Goal: Navigation & Orientation: Find specific page/section

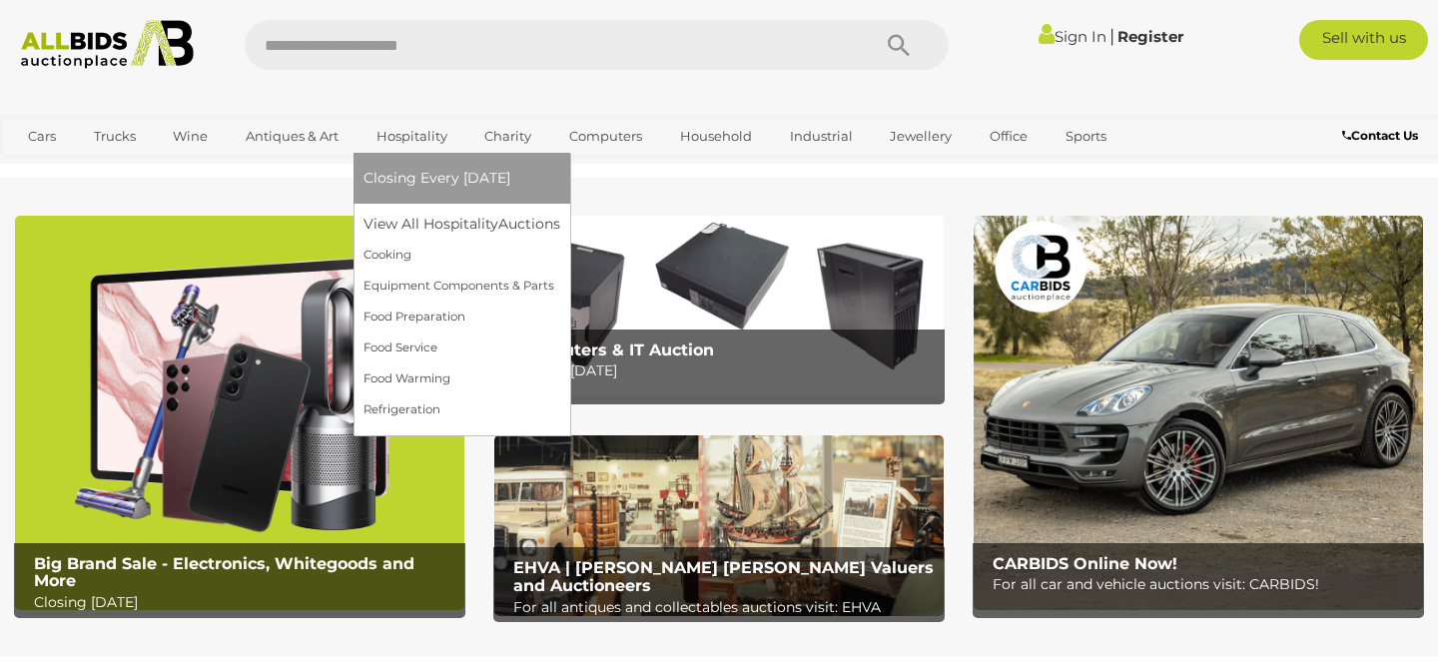
click at [408, 130] on link "Hospitality" at bounding box center [412, 136] width 97 height 33
click at [437, 225] on link "View All Hospitality Auctions" at bounding box center [467, 224] width 206 height 31
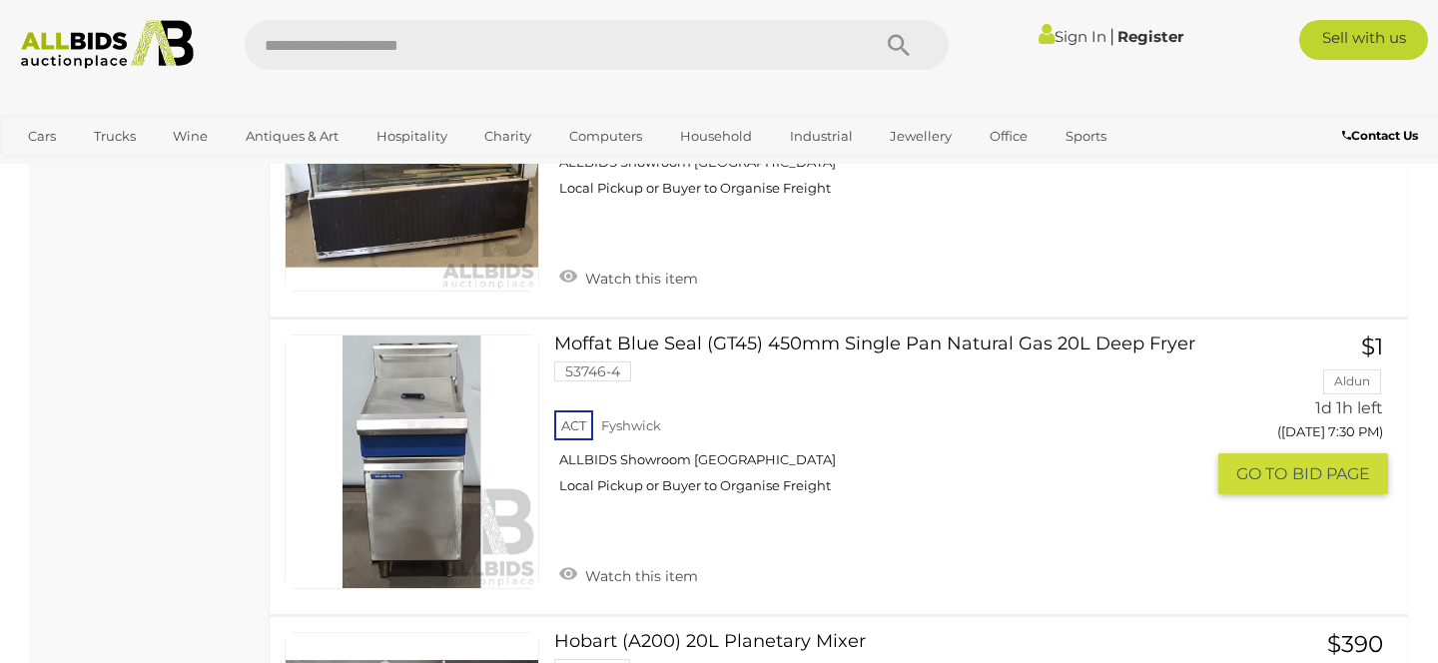
scroll to position [3120, 0]
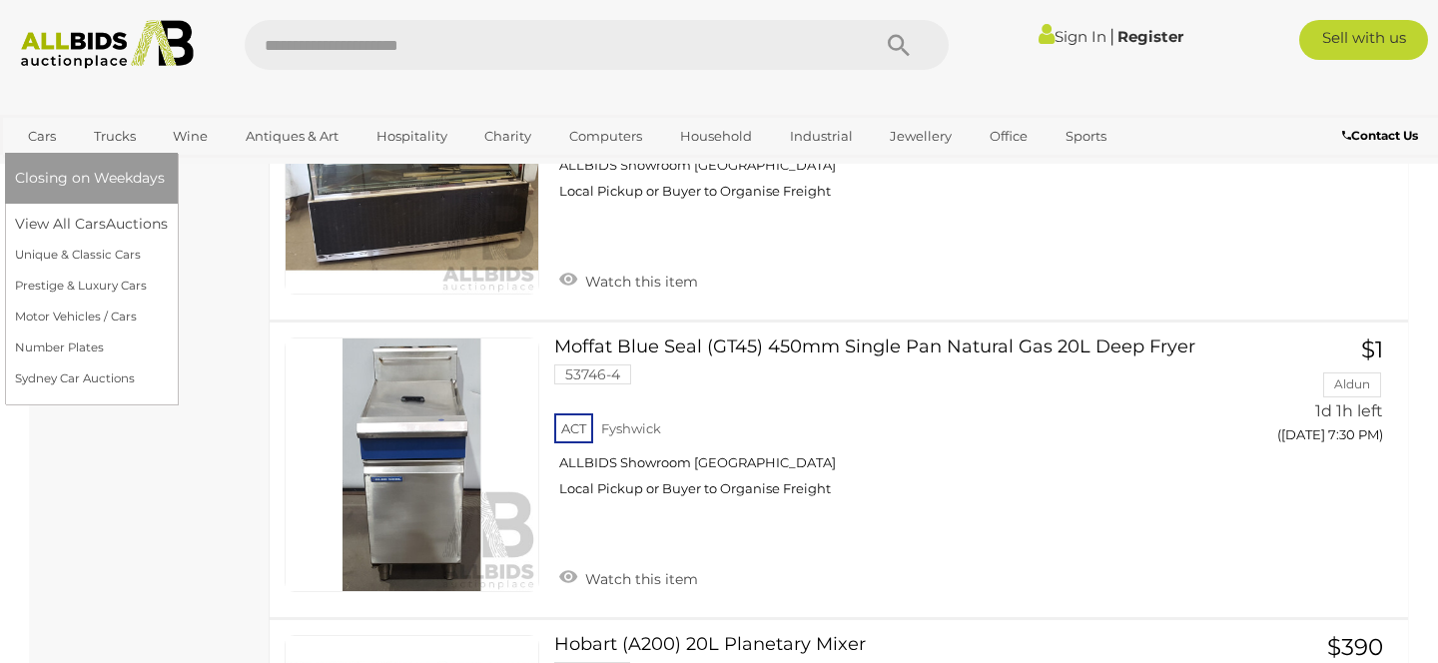
click at [45, 130] on link "Cars" at bounding box center [42, 136] width 54 height 33
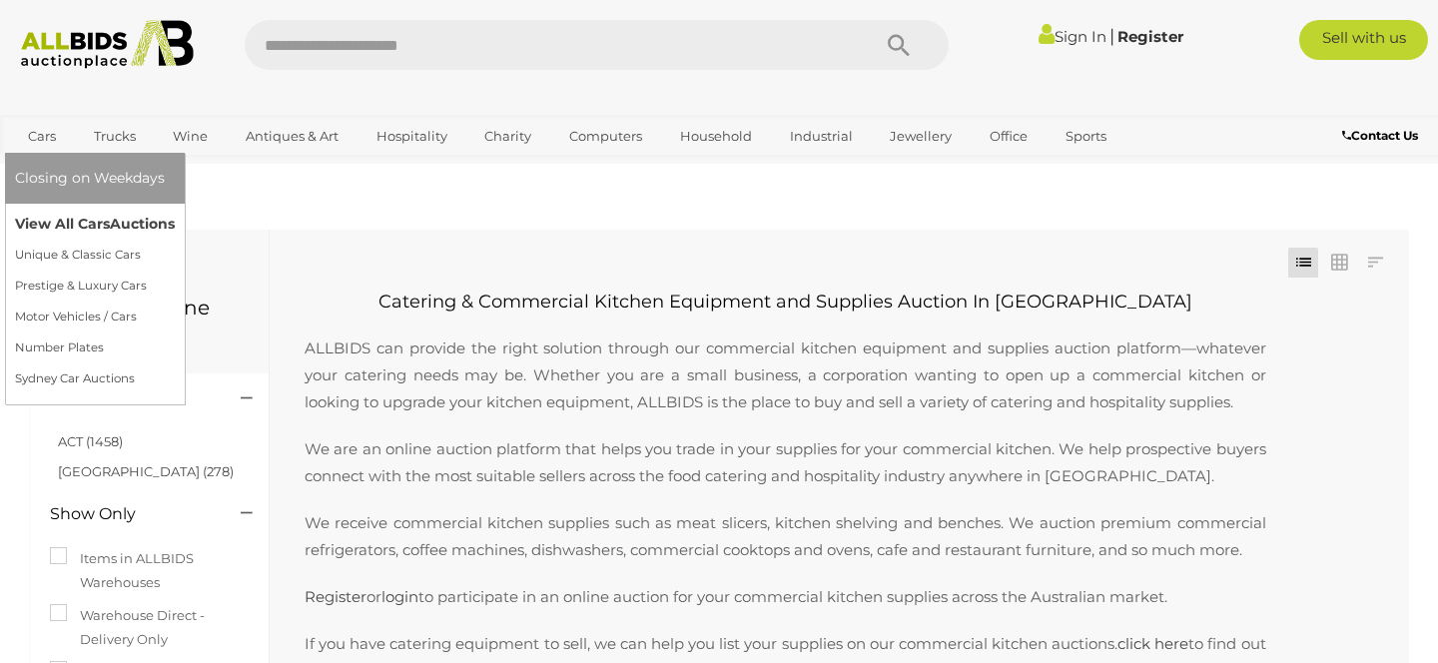
click at [90, 219] on link "View All Cars Auctions" at bounding box center [95, 224] width 160 height 31
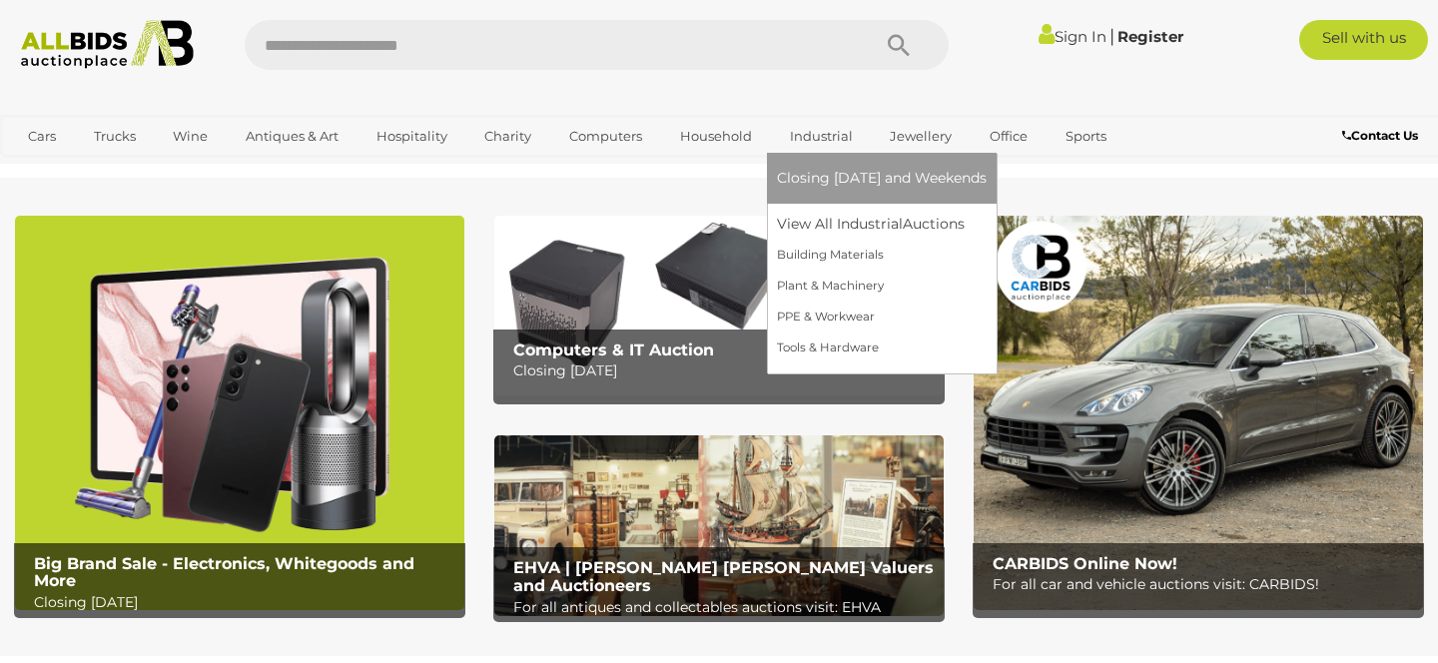
click at [823, 135] on link "Industrial" at bounding box center [821, 136] width 89 height 33
click at [864, 223] on link "View All Industrial Auctions" at bounding box center [882, 224] width 210 height 31
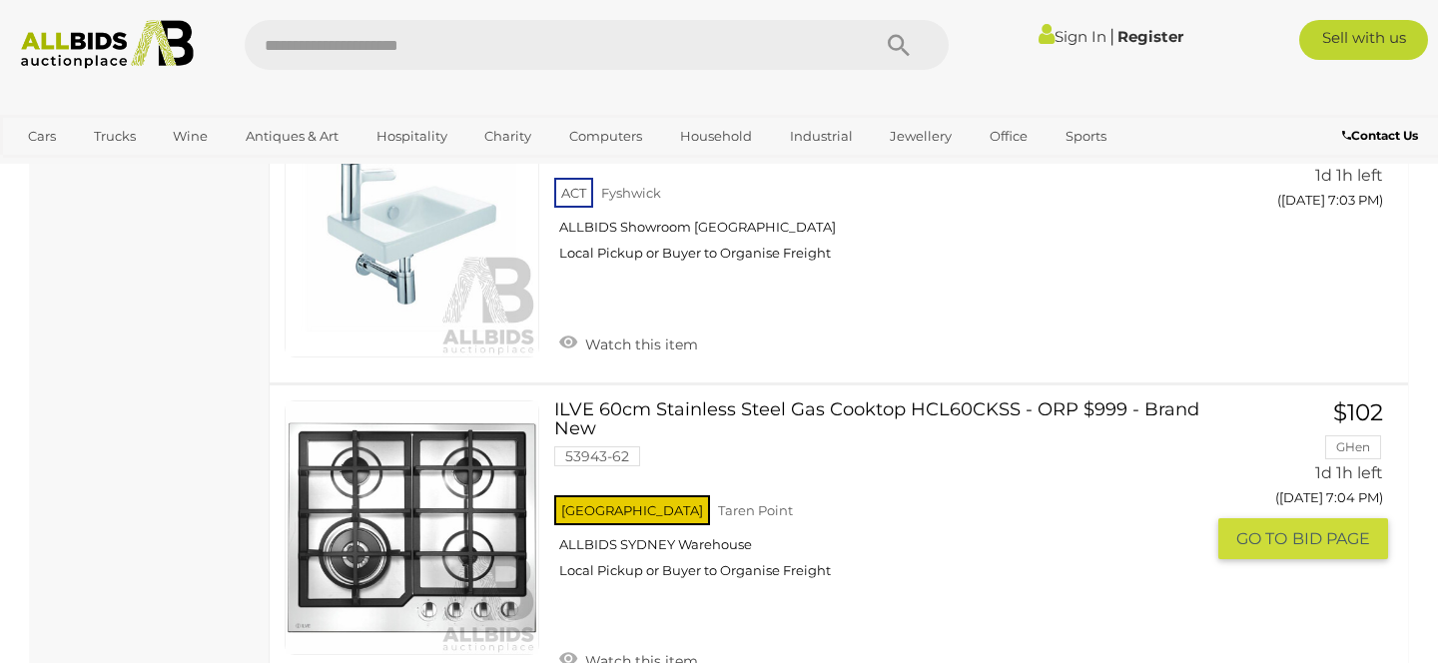
scroll to position [3523, 0]
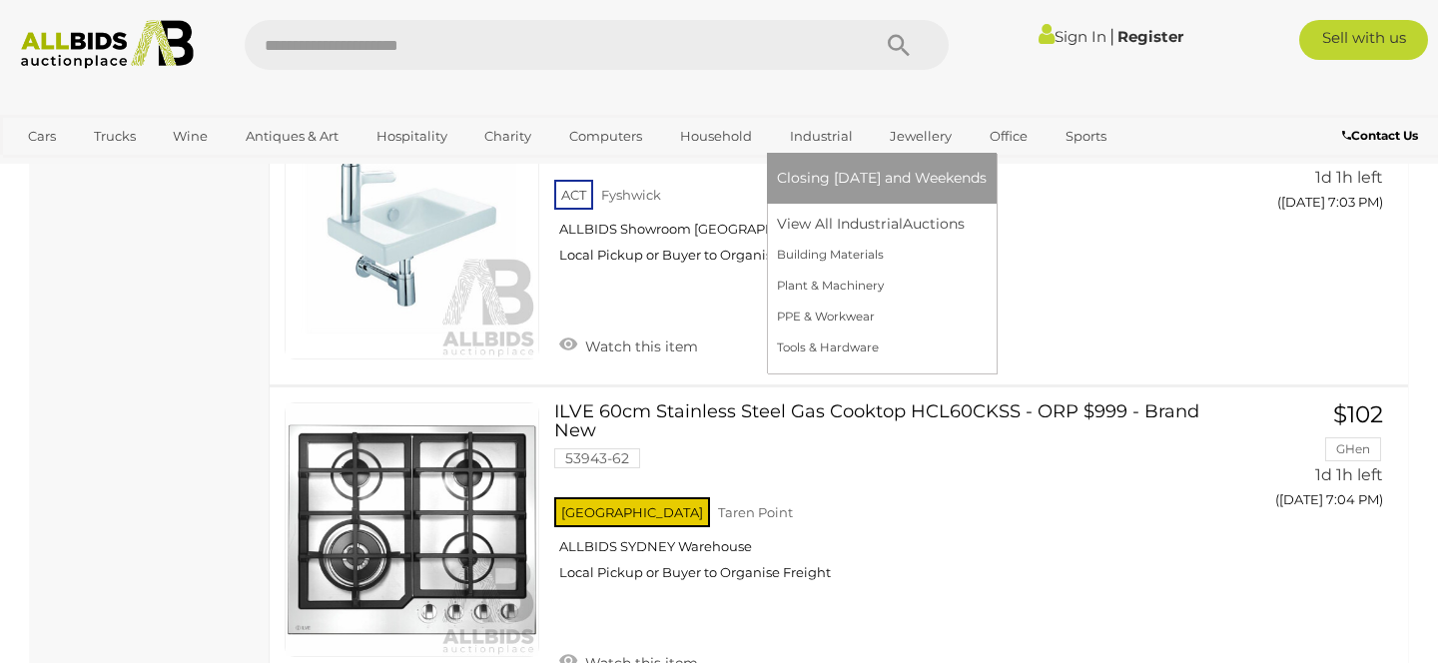
click at [818, 137] on link "Industrial" at bounding box center [821, 136] width 89 height 33
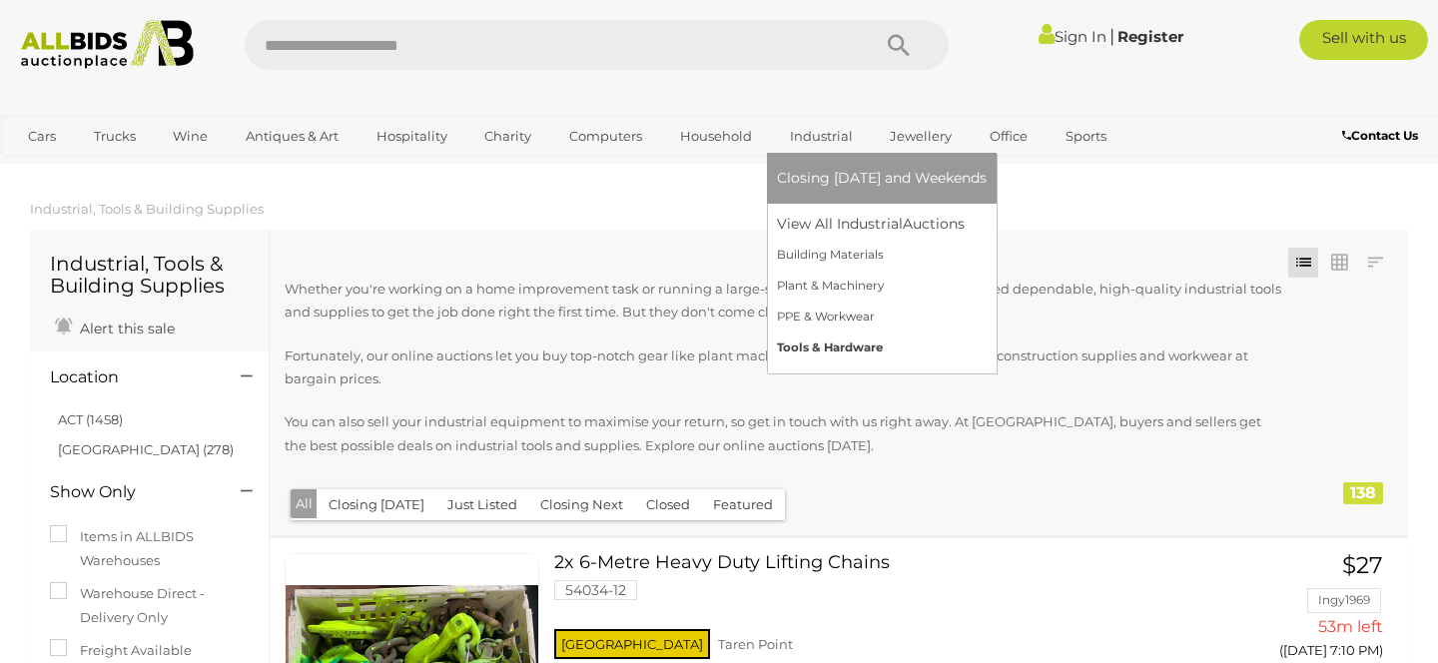
click at [830, 342] on link "Tools & Hardware" at bounding box center [882, 348] width 210 height 31
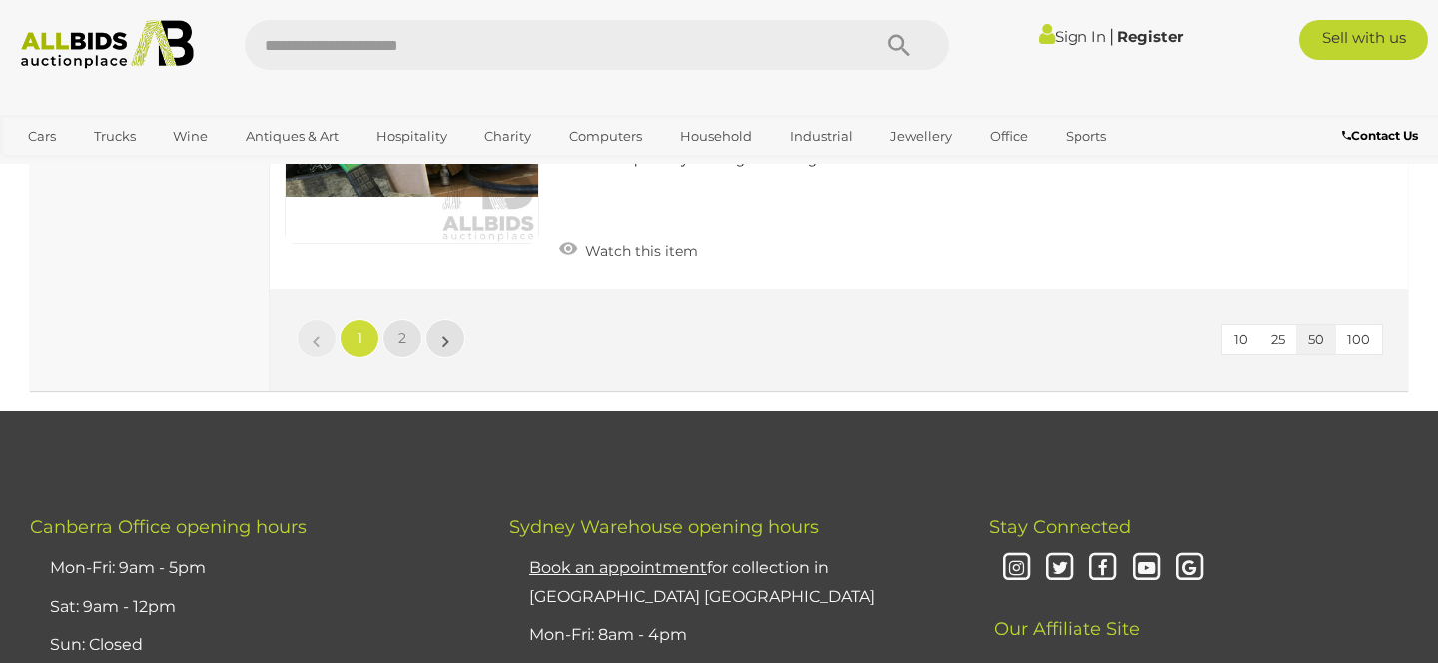
scroll to position [15210, 0]
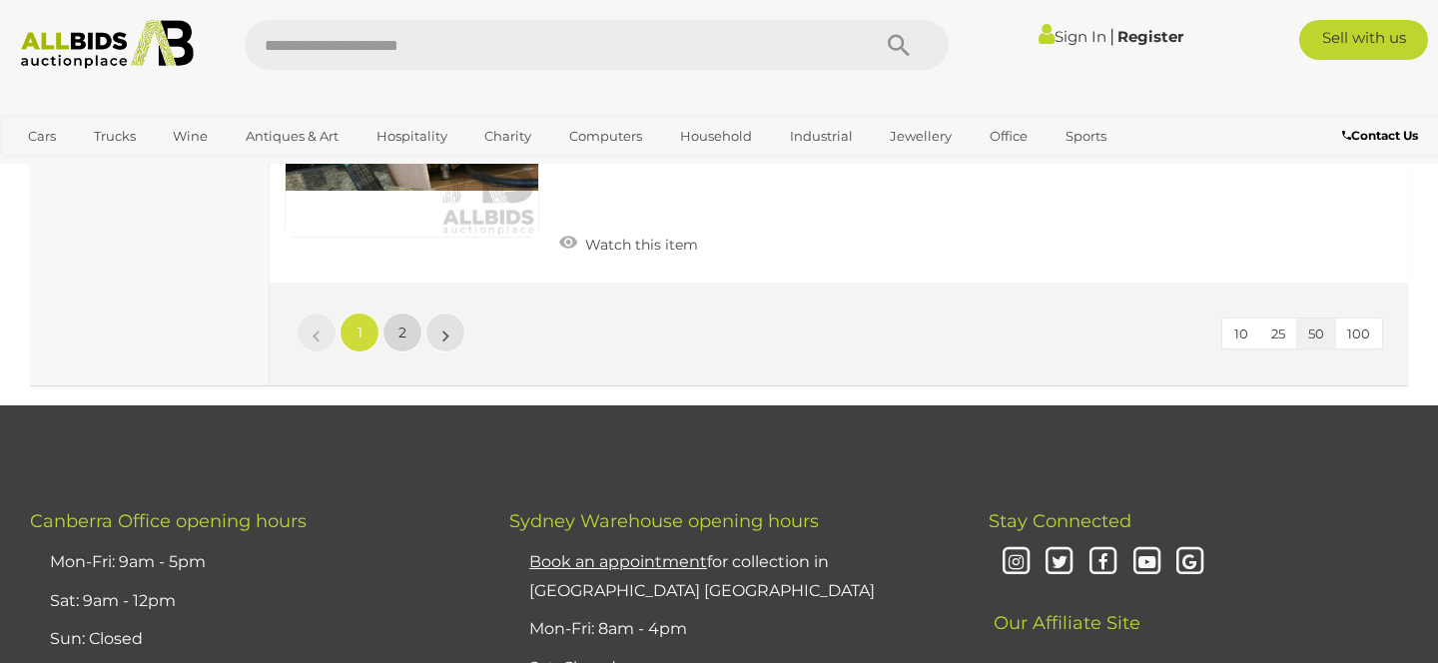
click at [401, 329] on span "2" at bounding box center [402, 333] width 8 height 18
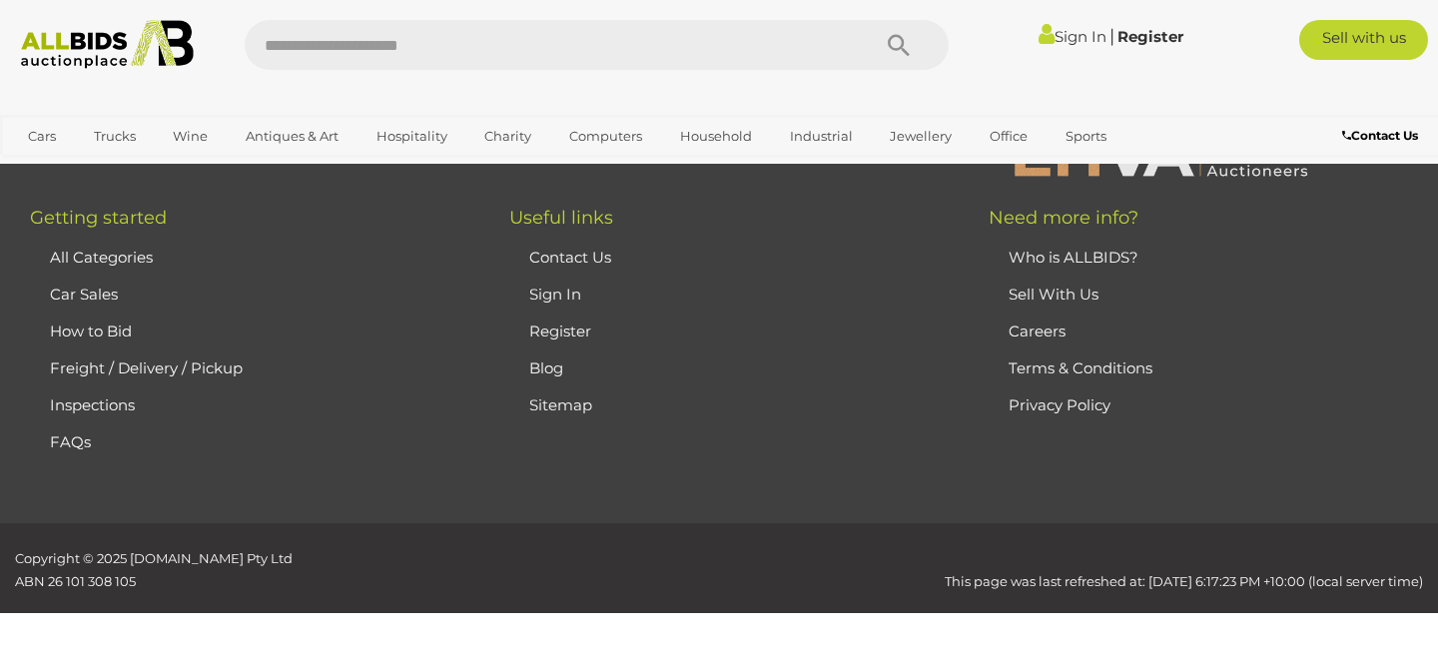
scroll to position [313, 0]
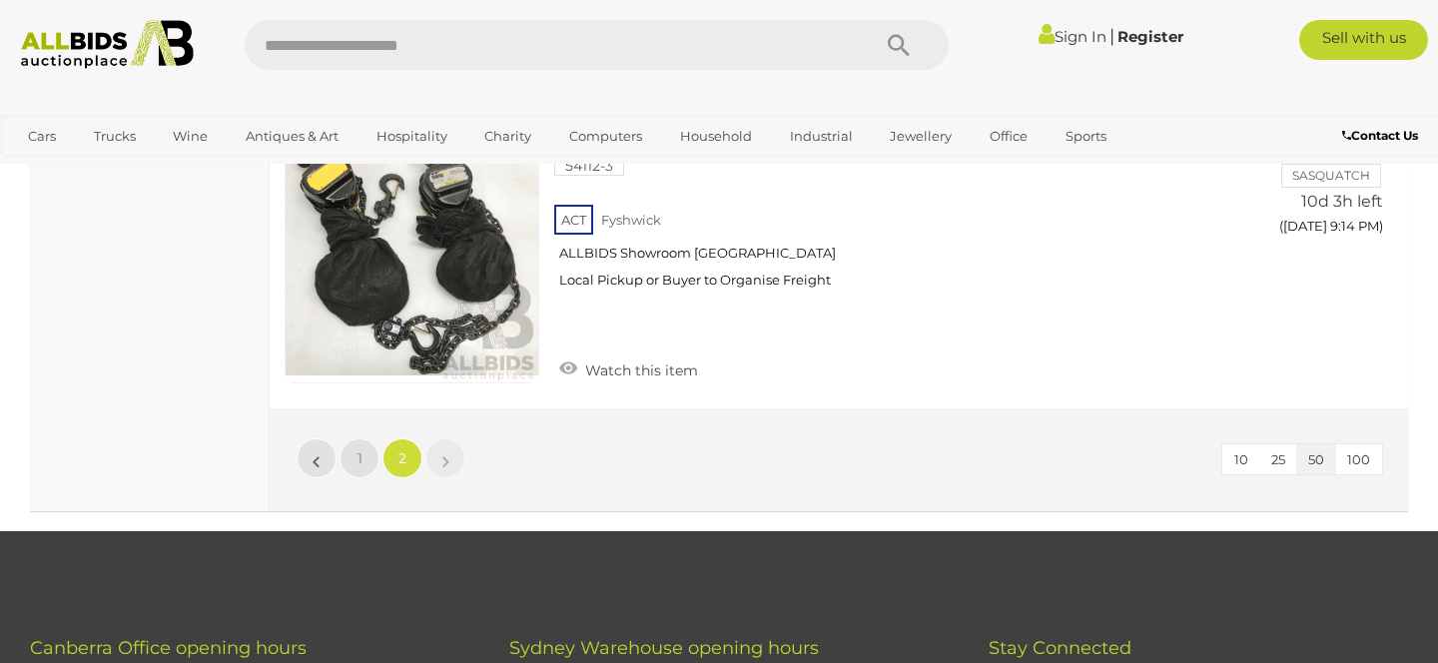
scroll to position [7871, 0]
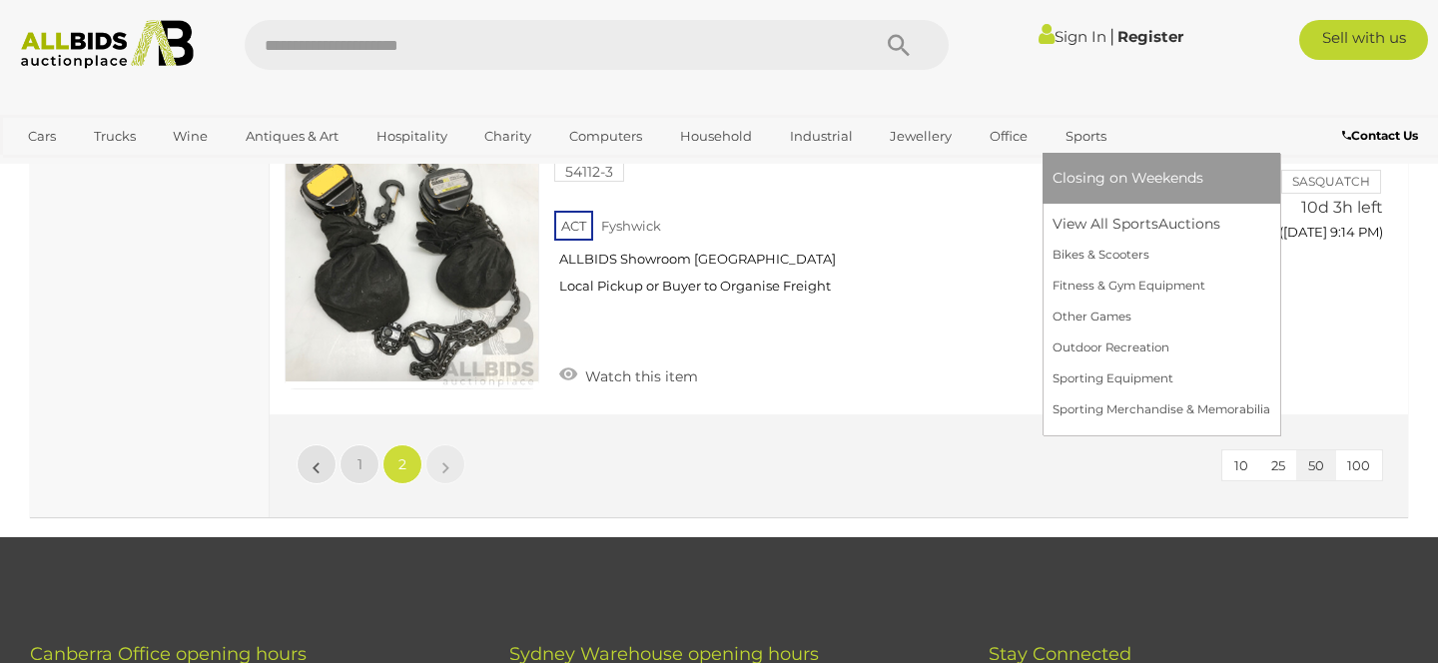
click at [1082, 146] on link "Sports" at bounding box center [1086, 136] width 67 height 33
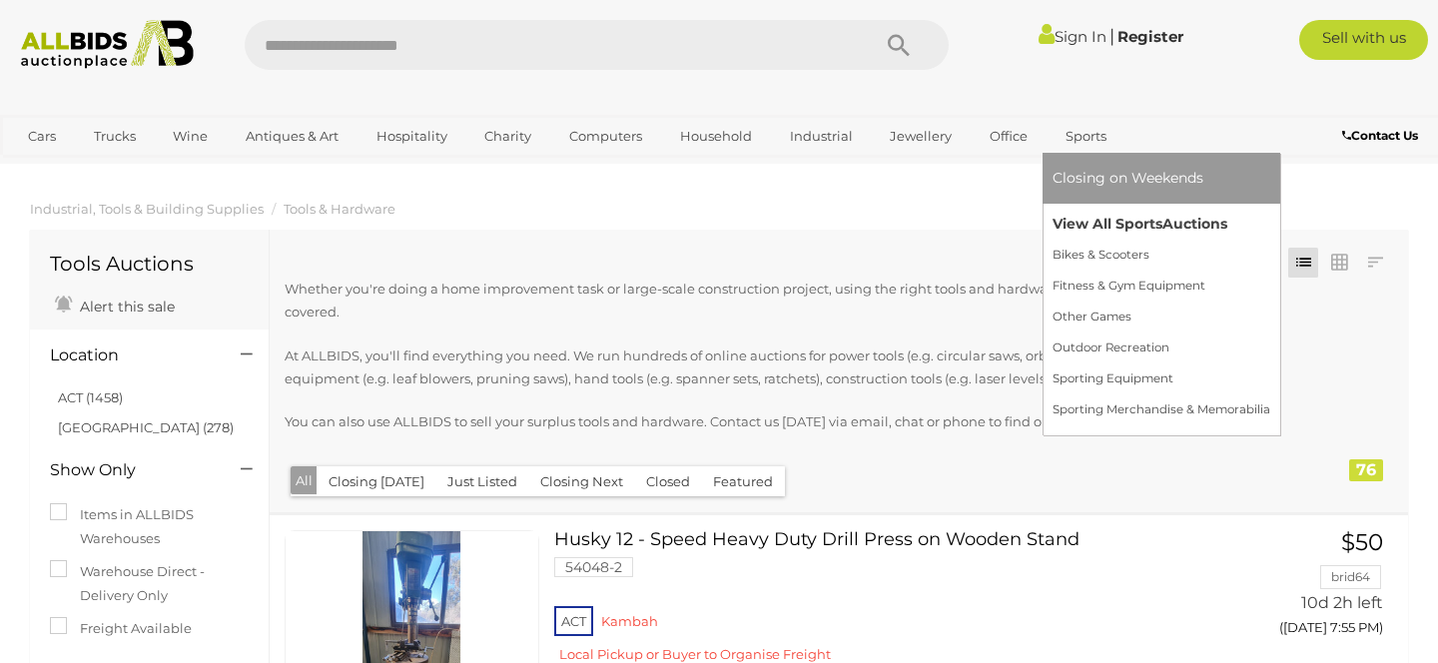
click at [1097, 219] on link "View All Sports Auctions" at bounding box center [1162, 224] width 218 height 31
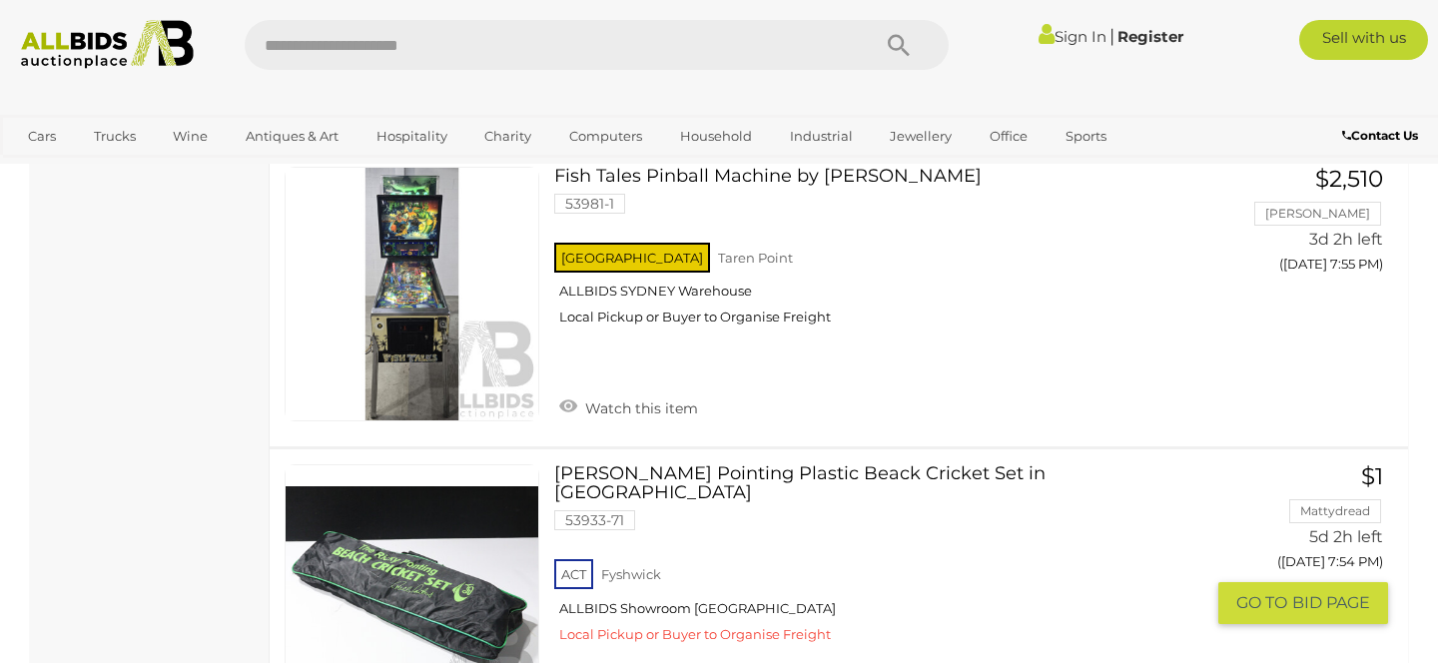
scroll to position [9408, 0]
